Goal: Obtain resource: Obtain resource

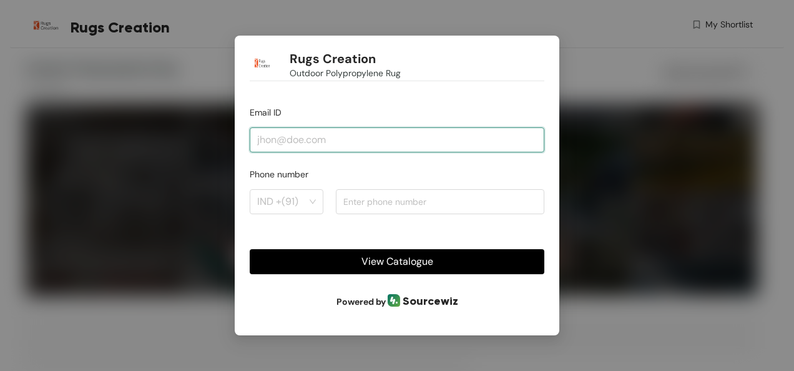
click at [302, 132] on input "email" at bounding box center [397, 139] width 295 height 25
type input "[EMAIL_ADDRESS][DOMAIN_NAME]"
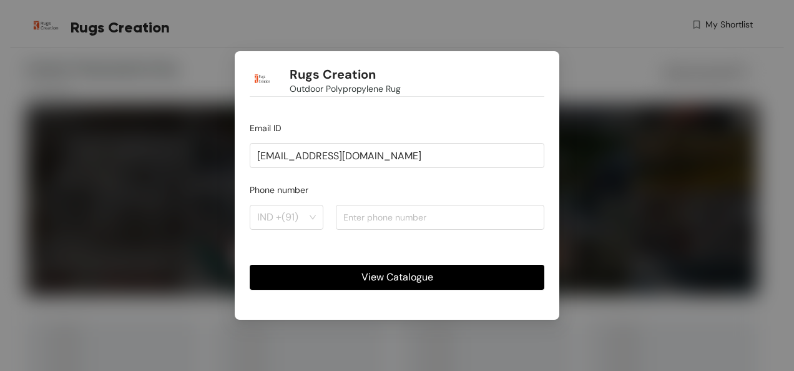
click at [370, 287] on button "View Catalogue" at bounding box center [397, 277] width 295 height 25
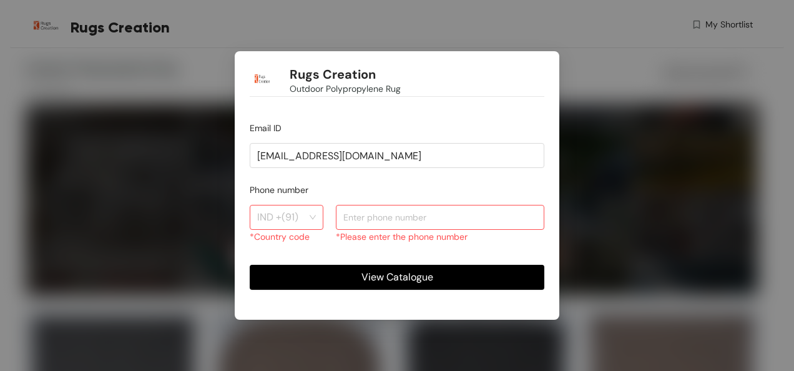
click at [377, 277] on span "View Catalogue" at bounding box center [398, 277] width 72 height 16
click at [310, 212] on div "IND +(91)" at bounding box center [287, 217] width 74 height 25
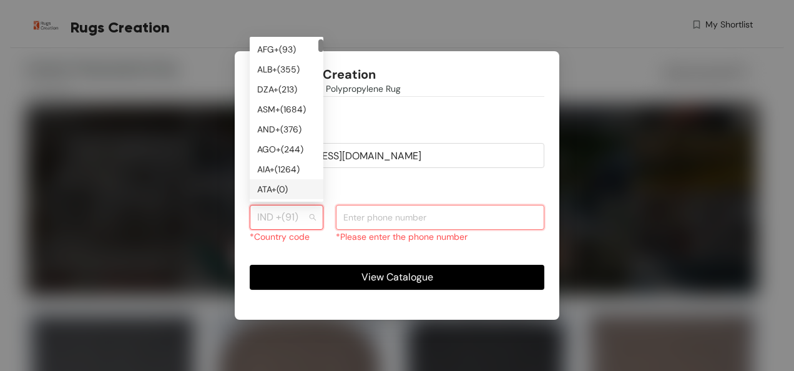
click at [398, 217] on input "number" at bounding box center [440, 217] width 209 height 25
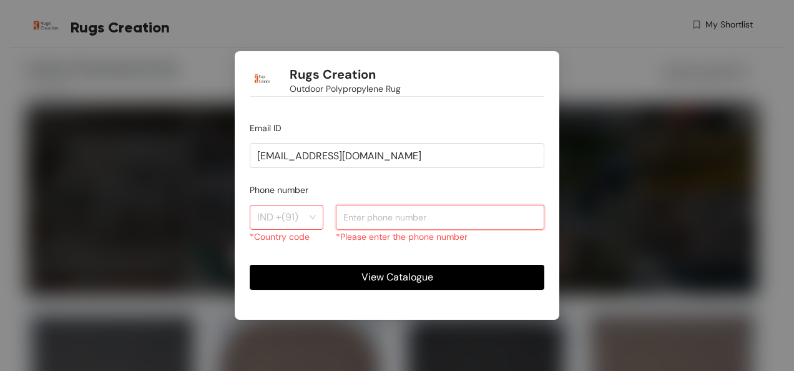
click at [394, 217] on input "number" at bounding box center [440, 217] width 209 height 25
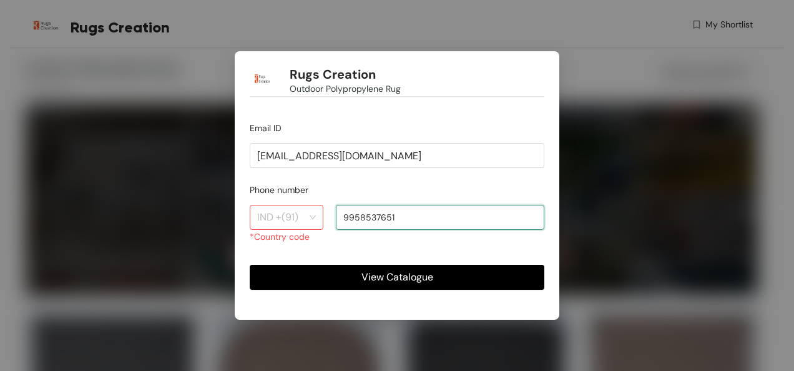
type input "9958537651"
click at [250, 265] on button "View Catalogue" at bounding box center [397, 277] width 295 height 25
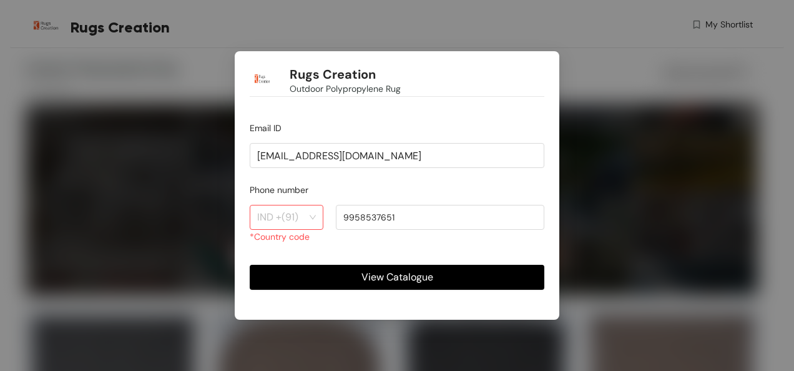
click at [389, 272] on span "View Catalogue" at bounding box center [398, 277] width 72 height 16
click at [389, 274] on span "View Catalogue" at bounding box center [398, 277] width 72 height 16
click at [309, 220] on div "IND +(91)" at bounding box center [287, 217] width 74 height 25
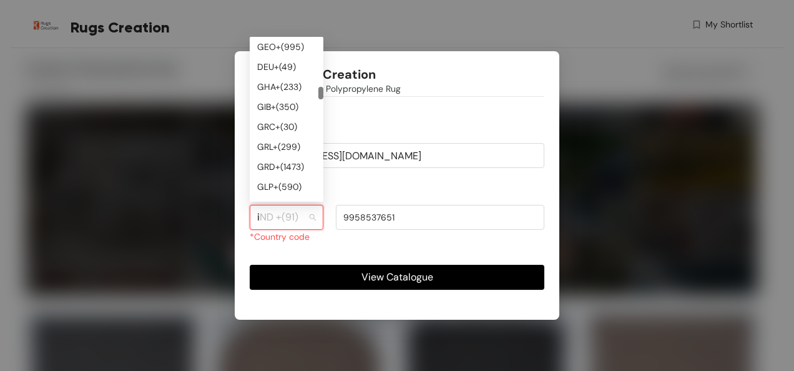
scroll to position [460, 0]
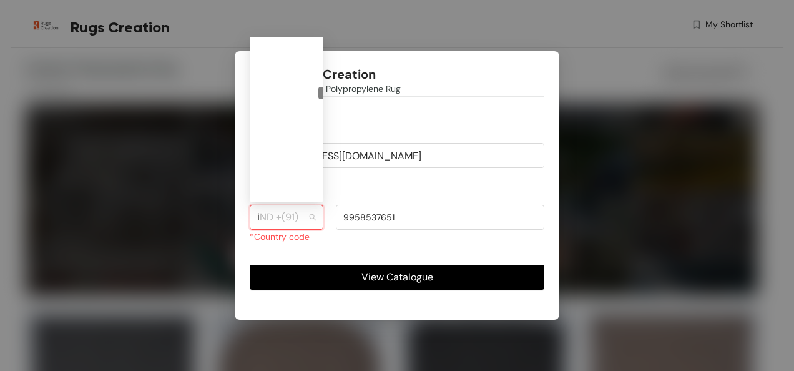
type input "in"
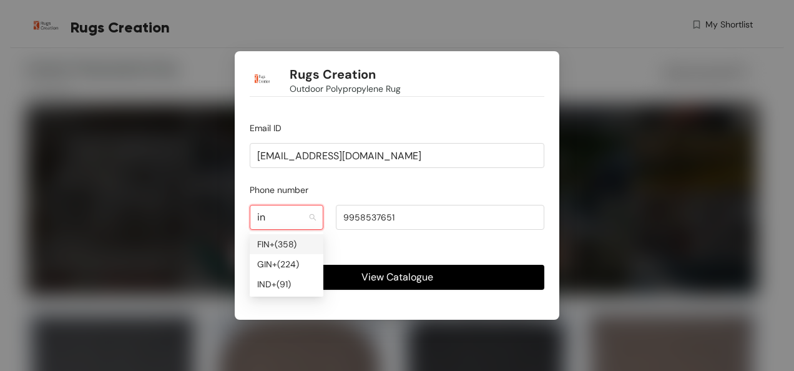
scroll to position [0, 0]
click at [285, 281] on div "IND +( 91 )" at bounding box center [286, 284] width 59 height 14
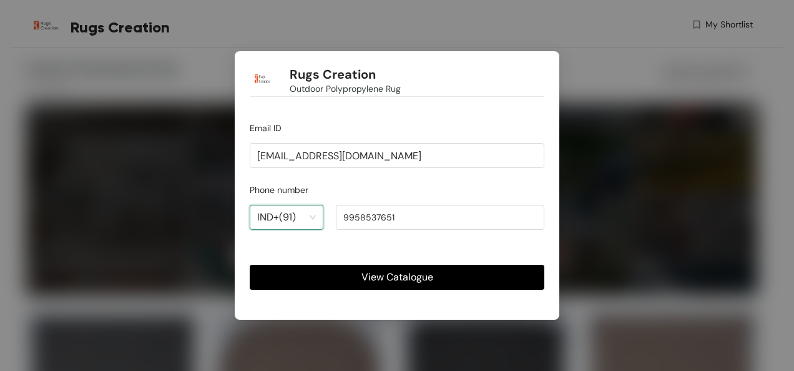
click at [442, 280] on button "View Catalogue" at bounding box center [397, 277] width 295 height 25
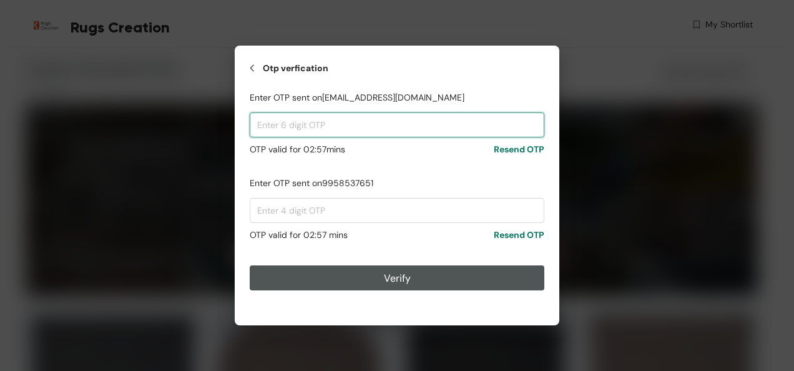
click at [295, 122] on input "text" at bounding box center [397, 124] width 295 height 25
paste input "561755"
type input "561755"
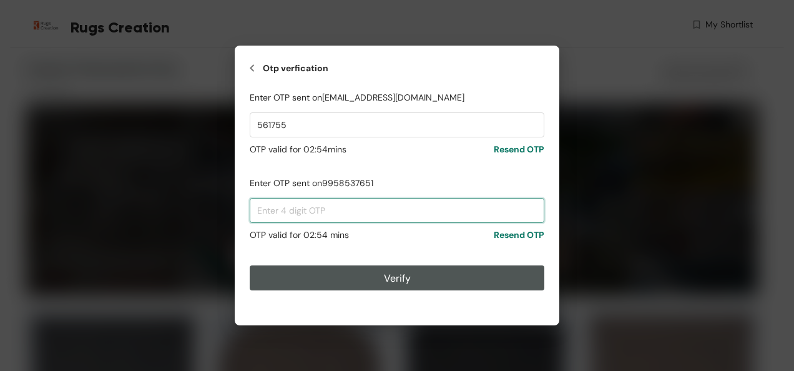
click at [317, 207] on input "text" at bounding box center [397, 210] width 295 height 25
